Goal: Task Accomplishment & Management: Use online tool/utility

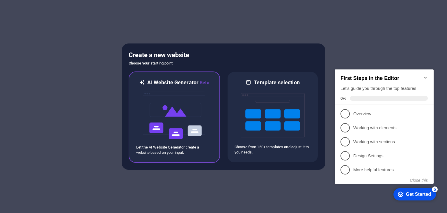
click at [187, 99] on img at bounding box center [174, 115] width 64 height 58
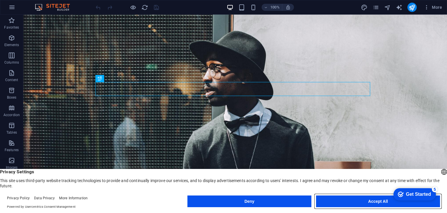
click at [372, 197] on button "Accept All" at bounding box center [378, 201] width 124 height 12
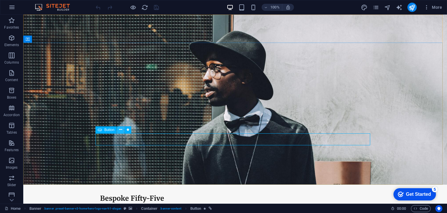
click at [120, 129] on icon at bounding box center [120, 129] width 3 height 6
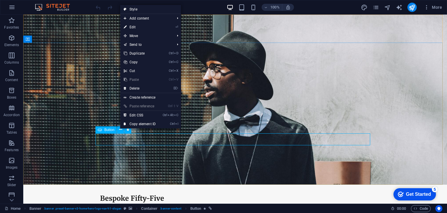
click at [109, 131] on span "Button" at bounding box center [109, 129] width 10 height 3
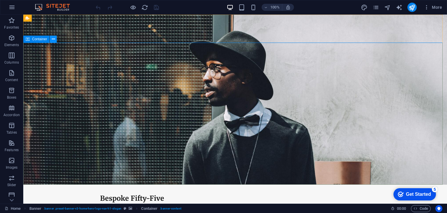
click at [54, 39] on icon at bounding box center [53, 39] width 3 height 6
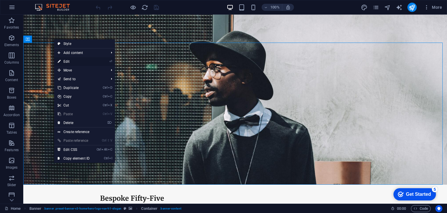
click at [66, 61] on link "⏎ Edit" at bounding box center [73, 61] width 39 height 9
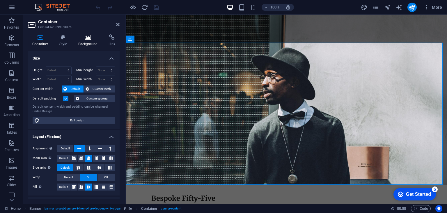
click at [80, 39] on icon at bounding box center [88, 37] width 28 height 6
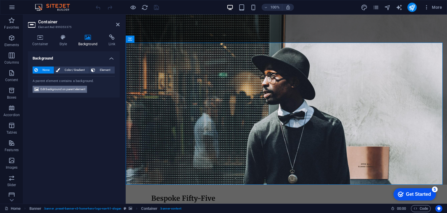
click at [71, 86] on span "Edit background on parent element" at bounding box center [62, 89] width 45 height 7
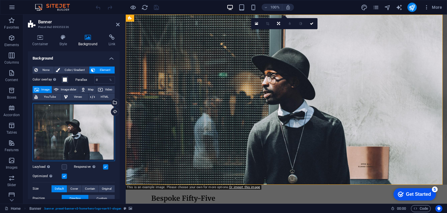
click at [80, 139] on div "Drag files here, click to choose files or select files from Files or our free s…" at bounding box center [74, 132] width 82 height 58
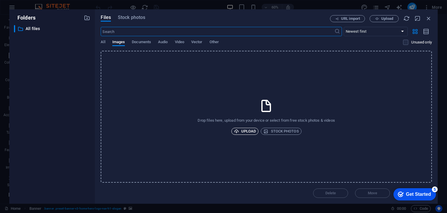
click at [253, 132] on span "Upload" at bounding box center [245, 131] width 22 height 7
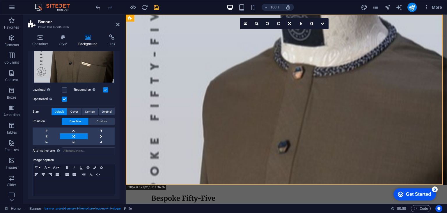
scroll to position [121, 0]
click at [74, 139] on link at bounding box center [73, 142] width 27 height 6
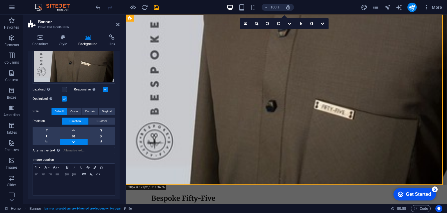
click at [74, 139] on link at bounding box center [73, 142] width 27 height 6
click at [73, 133] on link at bounding box center [73, 136] width 27 height 6
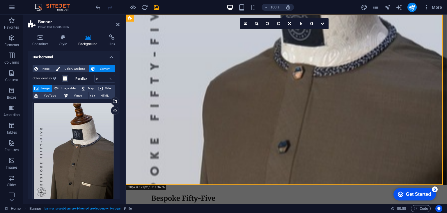
scroll to position [0, 0]
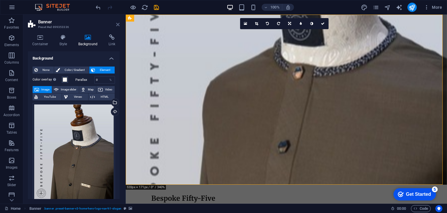
click at [116, 24] on icon at bounding box center [117, 24] width 3 height 5
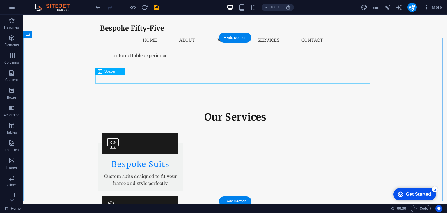
scroll to position [650, 0]
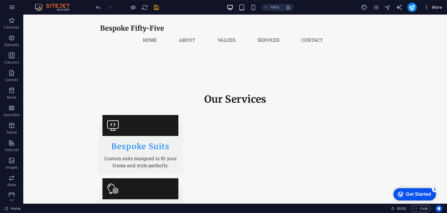
click at [437, 5] on span "More" at bounding box center [433, 7] width 18 height 6
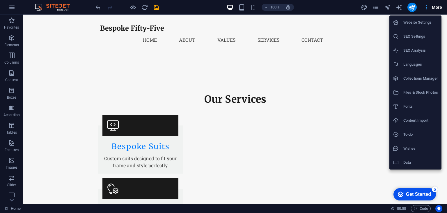
click at [437, 5] on div at bounding box center [223, 106] width 447 height 213
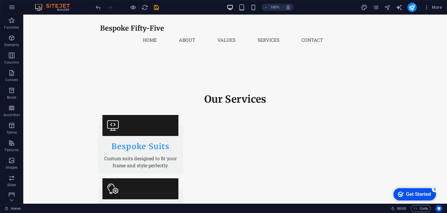
click at [412, 191] on div "Get Started" at bounding box center [418, 193] width 25 height 5
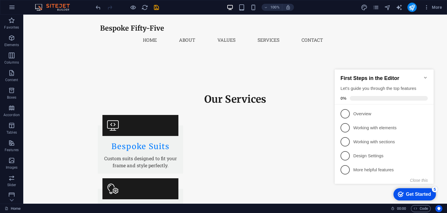
click at [418, 182] on div "First Steps in the Editor Let's guide you through the top features 0% 1 Overvie…" at bounding box center [384, 126] width 99 height 114
click at [414, 181] on button "Close this" at bounding box center [419, 180] width 18 height 5
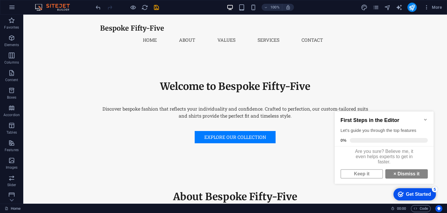
scroll to position [155, 0]
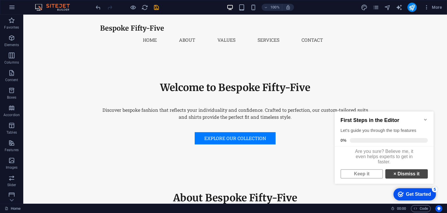
click at [409, 178] on link "× Dismiss it" at bounding box center [407, 173] width 43 height 9
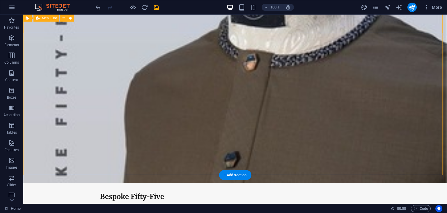
scroll to position [0, 0]
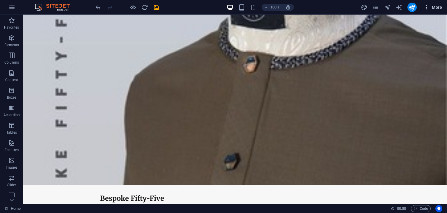
click at [425, 9] on icon "button" at bounding box center [427, 7] width 6 height 6
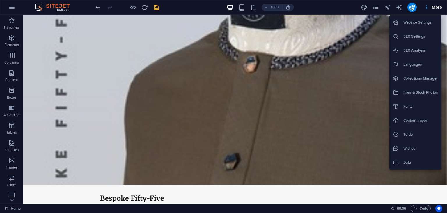
click at [57, 121] on div at bounding box center [223, 106] width 447 height 213
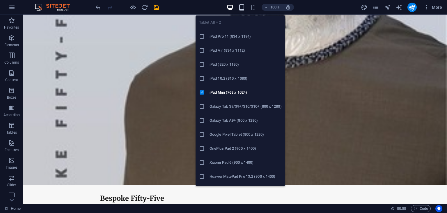
click at [243, 5] on icon "button" at bounding box center [242, 7] width 7 height 7
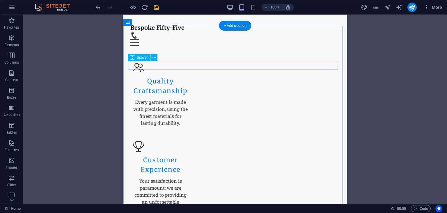
scroll to position [553, 0]
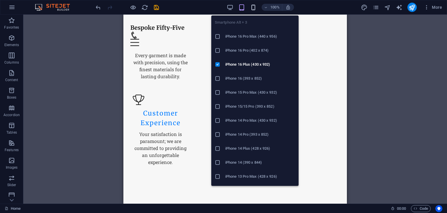
click at [252, 10] on icon "button" at bounding box center [253, 7] width 7 height 7
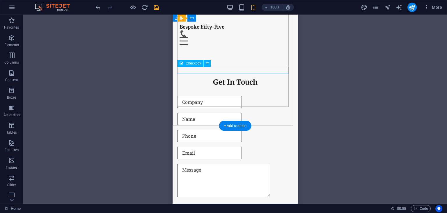
scroll to position [1096, 0]
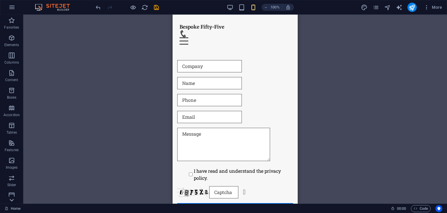
click at [12, 19] on icon at bounding box center [12, 18] width 4 height 3
click at [12, 200] on p "Collections" at bounding box center [12, 198] width 18 height 5
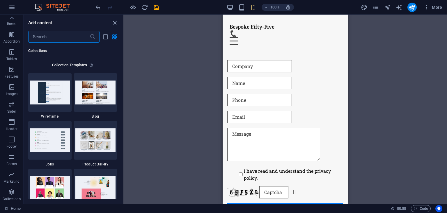
scroll to position [0, 0]
click at [156, 8] on icon "save" at bounding box center [156, 7] width 7 height 7
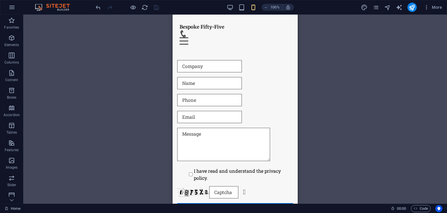
click at [226, 5] on div "100% More" at bounding box center [270, 7] width 350 height 9
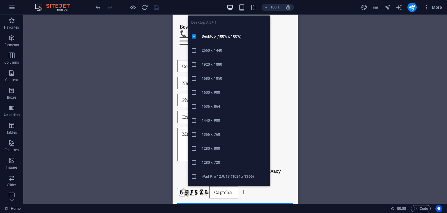
click at [230, 6] on icon "button" at bounding box center [230, 7] width 7 height 7
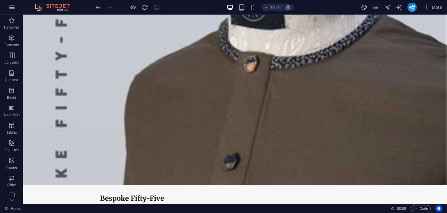
click at [10, 9] on icon "button" at bounding box center [11, 7] width 7 height 7
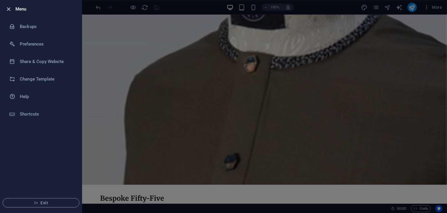
click at [10, 7] on icon "button" at bounding box center [8, 9] width 7 height 7
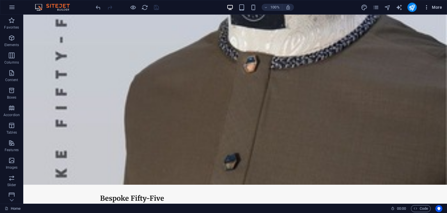
click at [440, 6] on span "More" at bounding box center [433, 7] width 18 height 6
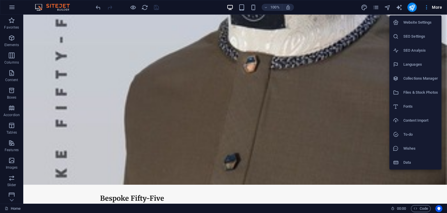
click at [440, 6] on div at bounding box center [223, 106] width 447 height 213
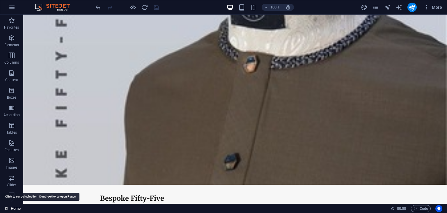
click at [13, 206] on link "Home" at bounding box center [13, 208] width 16 height 7
click at [15, 22] on icon at bounding box center [12, 18] width 8 height 8
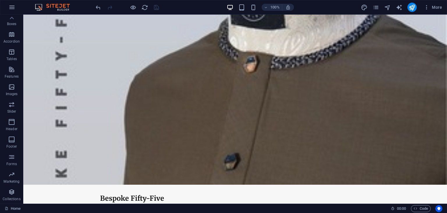
click at [15, 202] on span "Collections" at bounding box center [11, 195] width 23 height 14
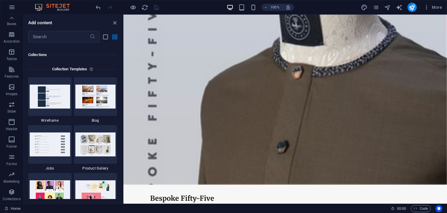
scroll to position [5331, 0]
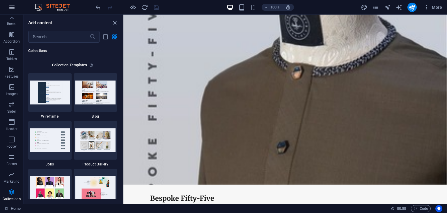
click at [11, 9] on icon "button" at bounding box center [11, 7] width 7 height 7
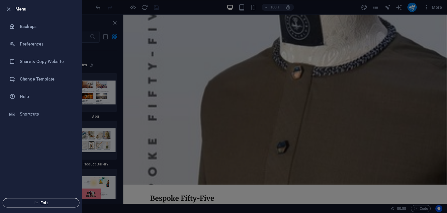
click at [30, 202] on span "Exit" at bounding box center [41, 202] width 67 height 5
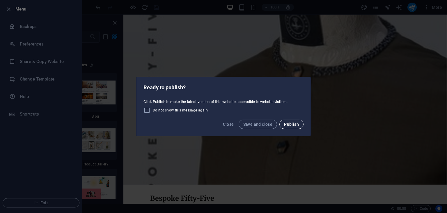
click at [287, 124] on span "Publish" at bounding box center [291, 124] width 15 height 5
